Goal: Task Accomplishment & Management: Complete application form

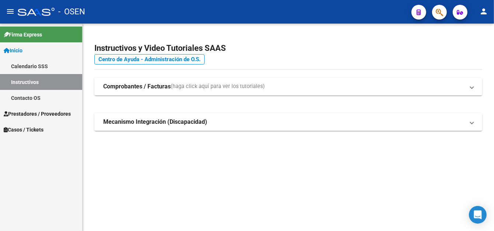
click at [41, 118] on link "Prestadores / Proveedores" at bounding box center [41, 114] width 82 height 16
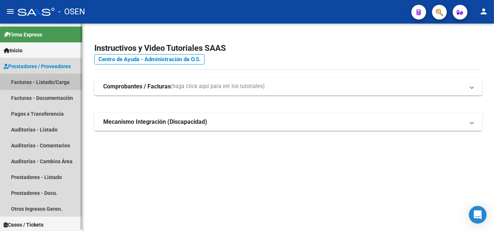
click at [54, 83] on link "Facturas - Listado/Carga" at bounding box center [41, 82] width 82 height 16
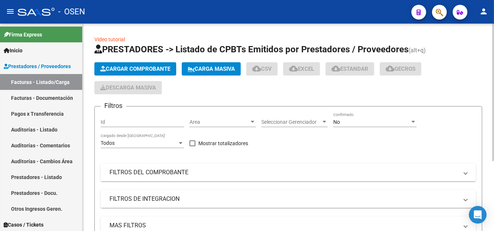
click at [136, 69] on span "Cargar Comprobante" at bounding box center [135, 69] width 70 height 7
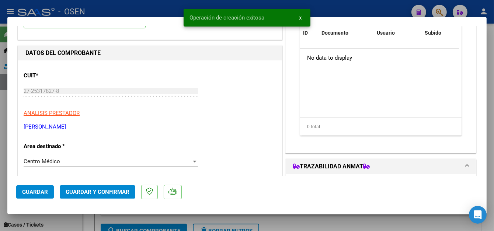
scroll to position [74, 0]
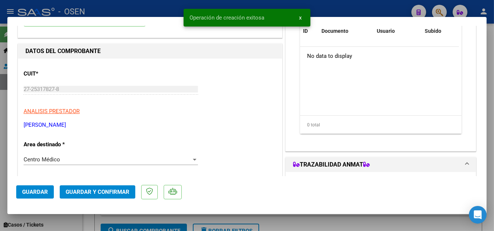
click at [31, 189] on span "Guardar" at bounding box center [35, 192] width 26 height 7
click at [130, 3] on div at bounding box center [247, 115] width 494 height 231
type input "$ 0,00"
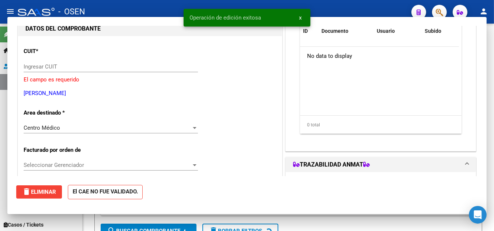
scroll to position [78, 0]
